Goal: Check status: Check status

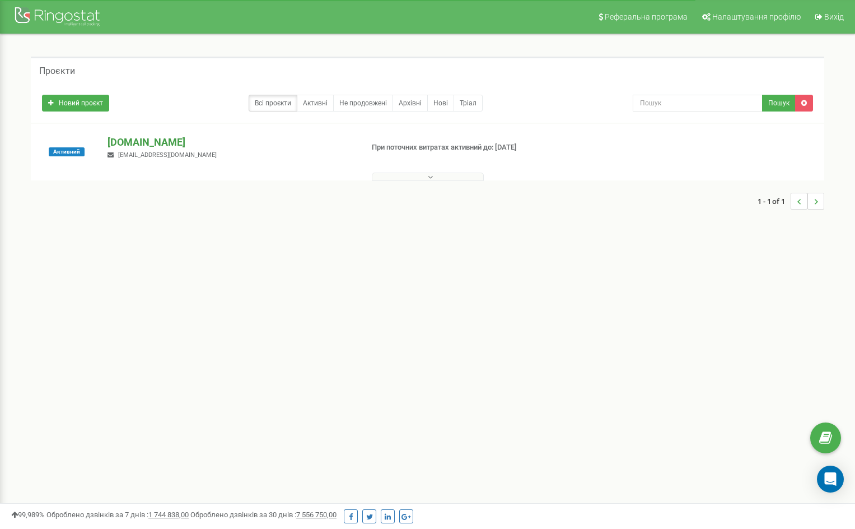
click at [133, 142] on p "[DOMAIN_NAME]" at bounding box center [231, 142] width 246 height 15
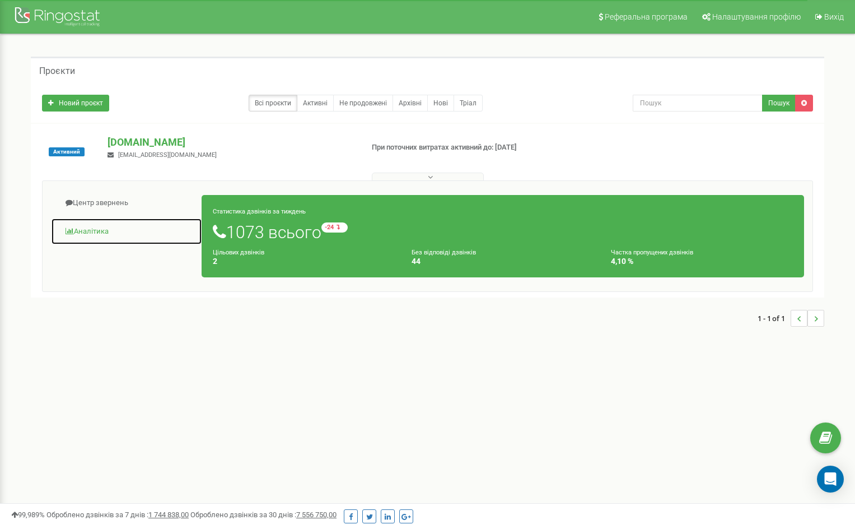
click at [107, 230] on link "Аналiтика" at bounding box center [126, 231] width 151 height 27
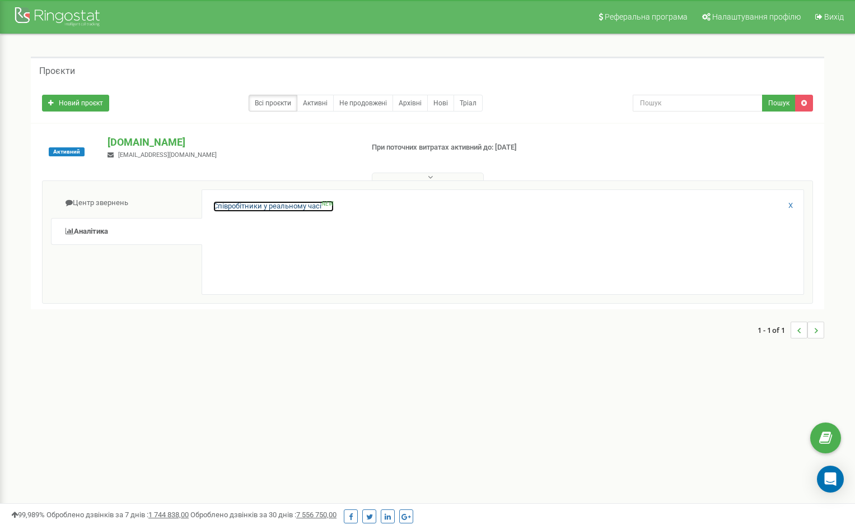
click at [266, 206] on link "Співробітники у реальному часі NEW" at bounding box center [273, 206] width 120 height 11
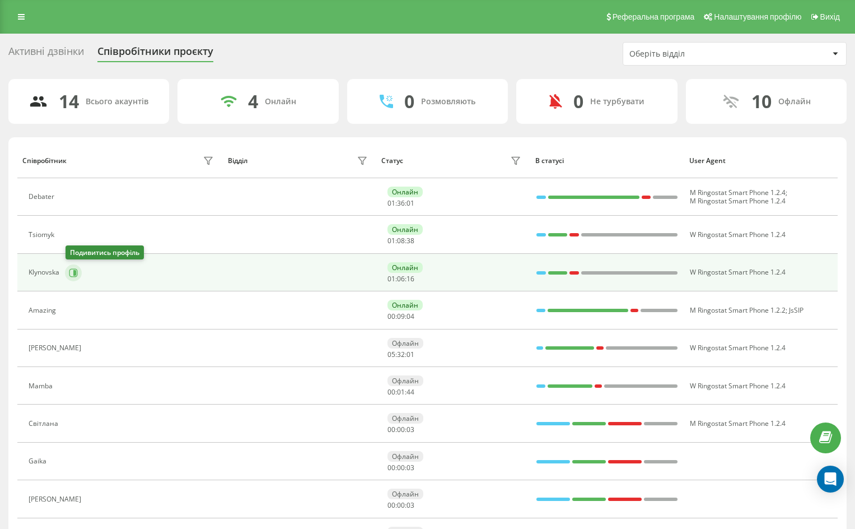
click at [73, 271] on icon at bounding box center [73, 272] width 9 height 9
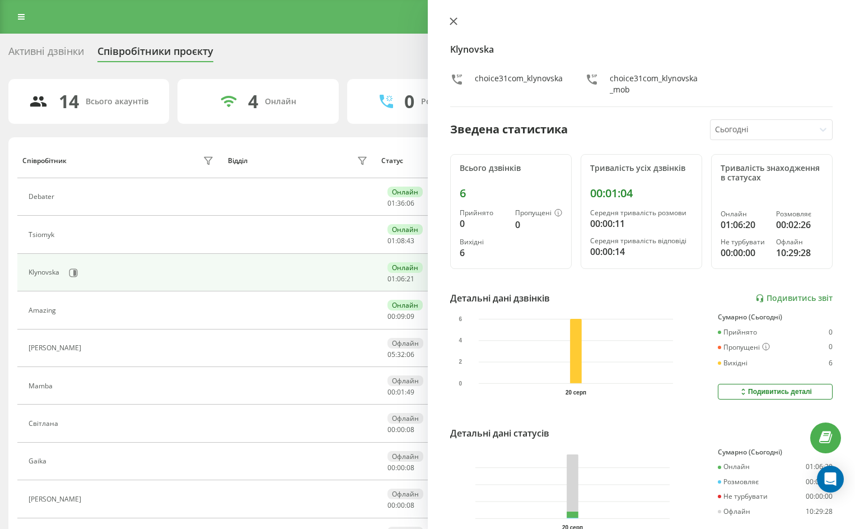
click at [452, 18] on icon at bounding box center [454, 21] width 8 height 8
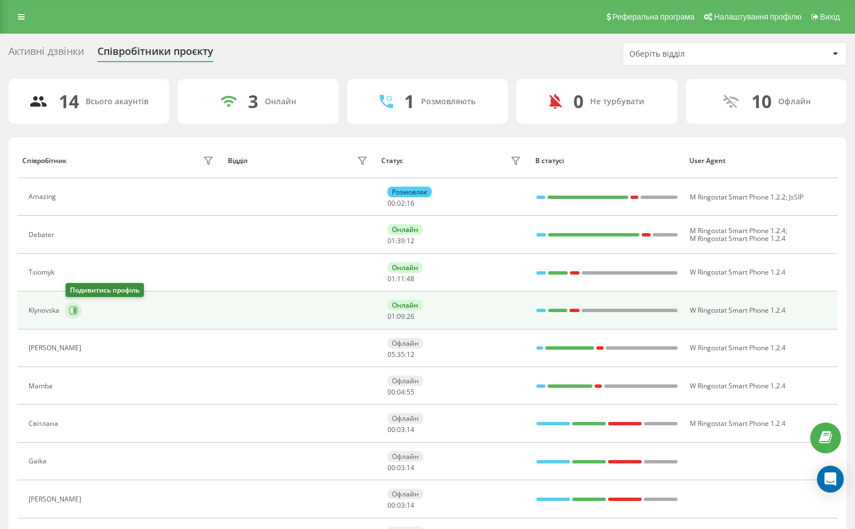
click at [72, 313] on icon at bounding box center [73, 310] width 9 height 9
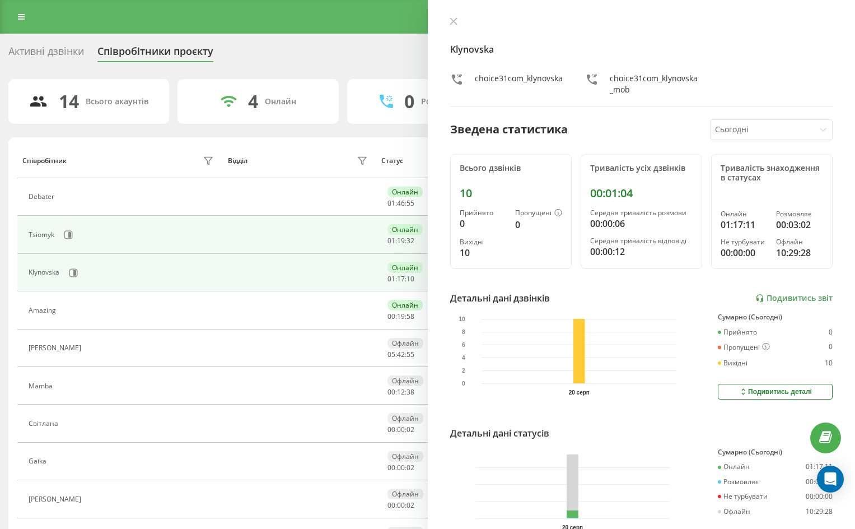
click at [43, 231] on div "Tsiomyk" at bounding box center [43, 235] width 29 height 8
click at [71, 235] on icon at bounding box center [69, 235] width 3 height 6
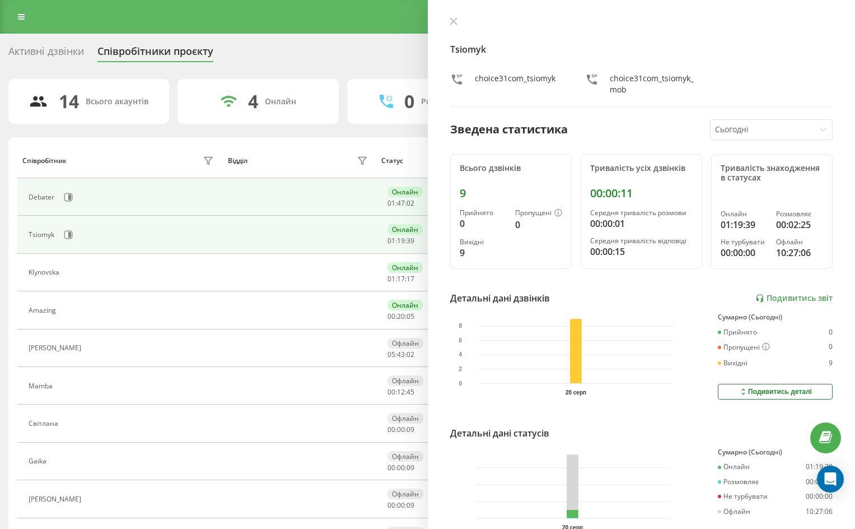
click at [53, 201] on div "Debater" at bounding box center [43, 197] width 29 height 8
click at [70, 196] on icon at bounding box center [69, 197] width 3 height 6
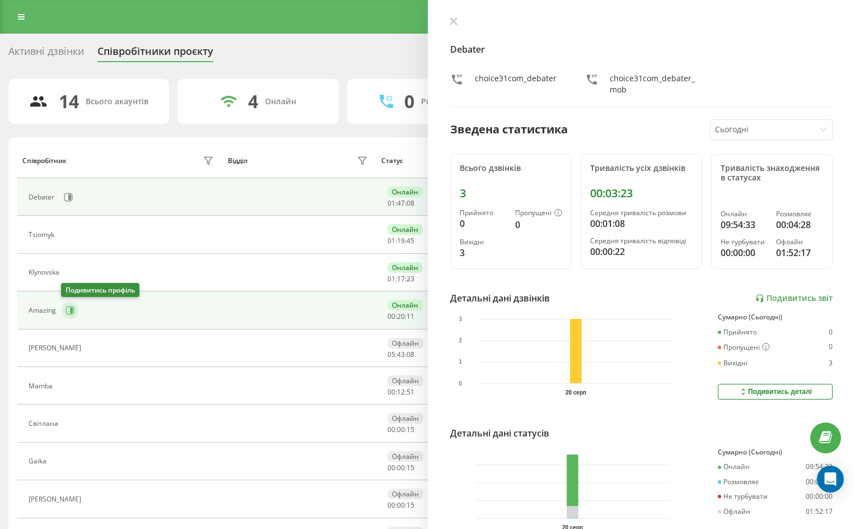
click at [68, 311] on icon at bounding box center [70, 310] width 9 height 9
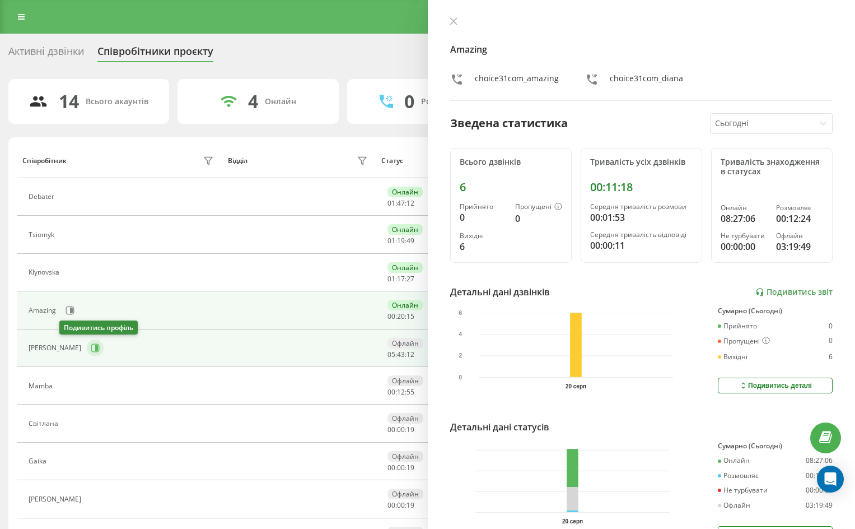
click at [95, 350] on icon at bounding box center [96, 348] width 3 height 6
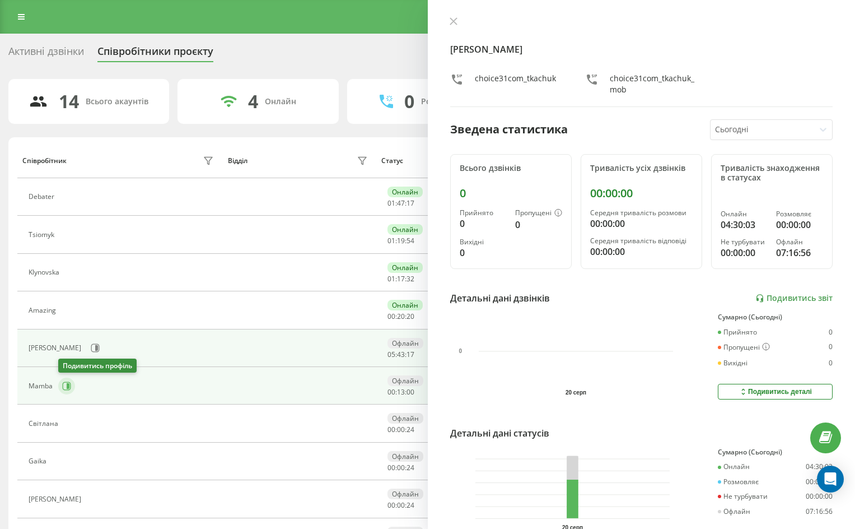
click at [63, 389] on icon at bounding box center [67, 385] width 8 height 8
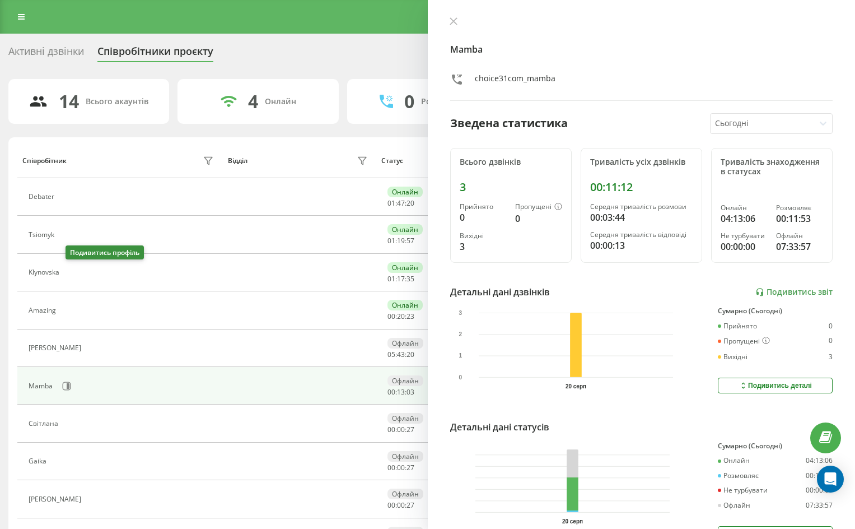
click at [71, 273] on icon at bounding box center [71, 272] width 9 height 9
